Goal: Information Seeking & Learning: Find contact information

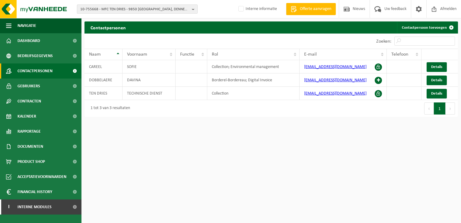
click at [126, 5] on span "10-755668 - MFC TEN DRIES - 9850 LANDEGEM, DENNENDREEF 62" at bounding box center [134, 9] width 109 height 9
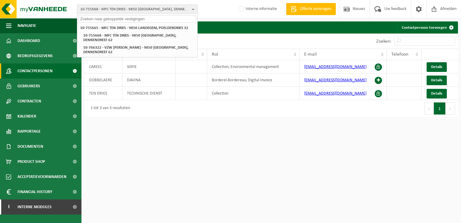
click at [114, 20] on input "text" at bounding box center [138, 19] width 118 height 8
click at [132, 18] on input "text" at bounding box center [138, 19] width 118 height 8
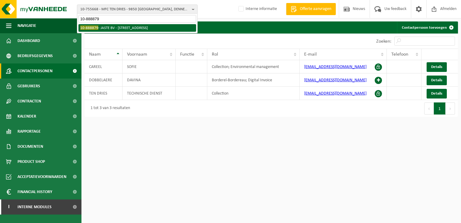
type input "10-888879"
click at [130, 26] on li "10-888879 - JASTE BV - 8580 AVELGEM, VIJVERHOEK 18" at bounding box center [138, 28] width 118 height 8
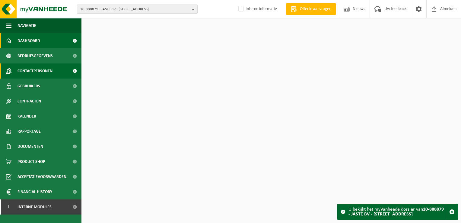
click at [62, 68] on link "Contactpersonen" at bounding box center [41, 70] width 82 height 15
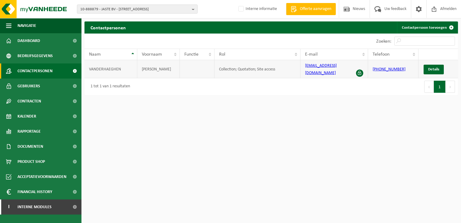
click at [326, 70] on td "[EMAIL_ADDRESS][DOMAIN_NAME]" at bounding box center [335, 69] width 68 height 18
click at [326, 68] on link "[EMAIL_ADDRESS][DOMAIN_NAME]" at bounding box center [321, 69] width 32 height 12
drag, startPoint x: 399, startPoint y: 130, endPoint x: 347, endPoint y: 104, distance: 57.7
click at [399, 130] on html "10-888879 - JASTE BV - [GEOGRAPHIC_DATA] 18 10-888881 - JASTE BV - [GEOGRAPHIC_…" at bounding box center [230, 111] width 461 height 223
drag, startPoint x: 341, startPoint y: 70, endPoint x: 305, endPoint y: 69, distance: 35.7
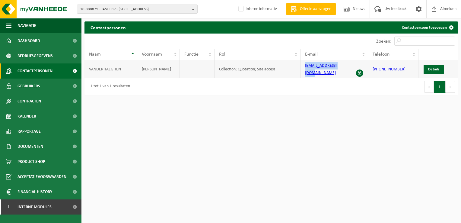
click at [305, 69] on td "info@bistroregal.be" at bounding box center [335, 69] width 68 height 18
copy link "info@bistroregal.be"
drag, startPoint x: 178, startPoint y: 13, endPoint x: 178, endPoint y: 18, distance: 5.4
click at [178, 13] on span "10-888879 - JASTE BV - [STREET_ADDRESS]" at bounding box center [134, 9] width 109 height 9
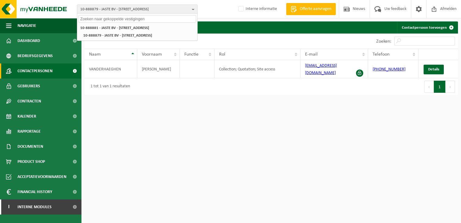
click at [177, 23] on div "10-888881 - JASTE BV - 8580 AVELGEM, STATIONSSTRAAT 5 10-888879 - JASTE BV - 85…" at bounding box center [137, 32] width 120 height 18
click at [176, 21] on input "text" at bounding box center [138, 19] width 118 height 8
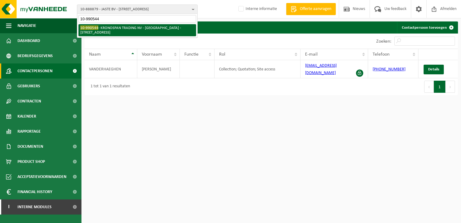
type input "10-990544"
click at [168, 26] on li "10-990544 - KRONOSPAN TRADING NV - BURELEN - 8580 AVELGEM, NIJVERHEIDSLAAN 15" at bounding box center [138, 30] width 118 height 12
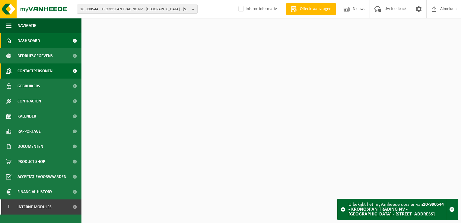
click at [63, 73] on link "Contactpersonen" at bounding box center [41, 70] width 82 height 15
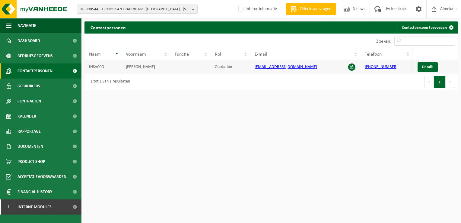
drag, startPoint x: 320, startPoint y: 68, endPoint x: 252, endPoint y: 72, distance: 68.4
click at [252, 72] on td "j.insacco@kronospan-trading.be" at bounding box center [305, 66] width 110 height 13
copy link "j.insacco@kronospan-trading.be"
click at [130, 10] on span "10-990544 - KRONOSPAN TRADING NV - BURELEN - 8580 AVELGEM, NIJVERHEIDSLAAN 15" at bounding box center [134, 9] width 109 height 9
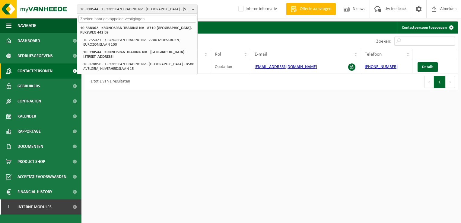
click at [123, 21] on input "text" at bounding box center [138, 19] width 118 height 8
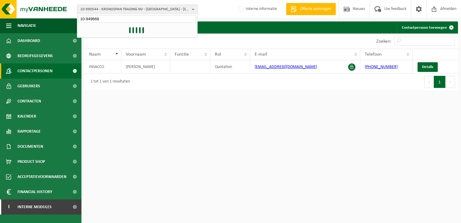
type input "10-949668"
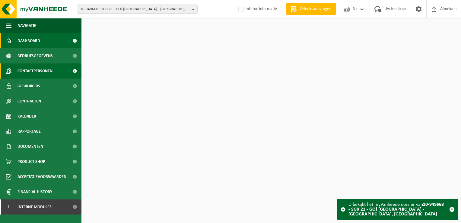
click at [57, 68] on link "Contactpersonen" at bounding box center [41, 70] width 82 height 15
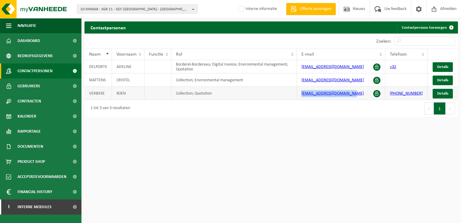
drag, startPoint x: 363, startPoint y: 98, endPoint x: 297, endPoint y: 101, distance: 65.9
click at [297, 100] on tr "VERBEKE KOEN Collection; Quotation tac@go-atheneumavelgem.be +32 485 89 47 59 D…" at bounding box center [272, 93] width 374 height 13
copy tr "tac@go-atheneumavelgem.be"
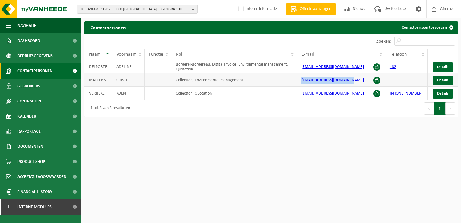
drag, startPoint x: 353, startPoint y: 85, endPoint x: 302, endPoint y: 88, distance: 50.5
click at [302, 87] on td "cristel.mattens@go-ao.be" at bounding box center [341, 79] width 88 height 13
copy link "cristel.mattens@go-ao.be"
drag, startPoint x: 140, startPoint y: 10, endPoint x: 130, endPoint y: 21, distance: 14.5
click at [140, 10] on span "10-949668 - SGR 21 - GO! [GEOGRAPHIC_DATA] - [GEOGRAPHIC_DATA], [GEOGRAPHIC_DAT…" at bounding box center [134, 9] width 109 height 9
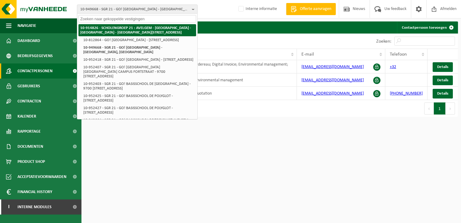
click at [125, 19] on input "text" at bounding box center [138, 19] width 118 height 8
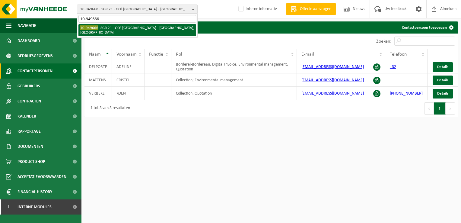
type input "10-949666"
click at [124, 27] on li "10-949666 - SGR 21 - GO! MIDDENSCHOOL AVELGEM - 8580 AVELGEM, SINT-JANSSTRAAT" at bounding box center [138, 30] width 118 height 12
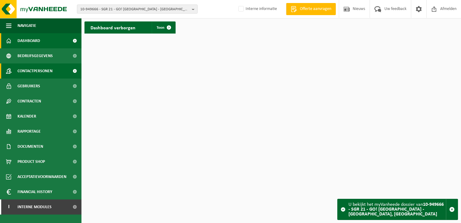
click at [50, 75] on span "Contactpersonen" at bounding box center [35, 70] width 35 height 15
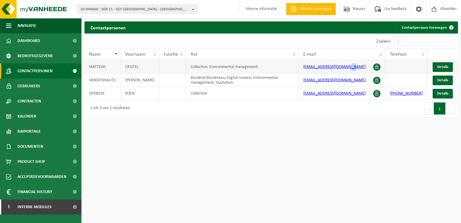
drag, startPoint x: 365, startPoint y: 69, endPoint x: 345, endPoint y: 68, distance: 19.7
click at [345, 68] on td "[EMAIL_ADDRESS][DOMAIN_NAME]" at bounding box center [342, 66] width 87 height 13
drag, startPoint x: 345, startPoint y: 68, endPoint x: 361, endPoint y: 97, distance: 33.4
click at [361, 97] on td "[EMAIL_ADDRESS][DOMAIN_NAME]" at bounding box center [342, 93] width 87 height 13
